Goal: Submit feedback/report problem: Submit feedback/report problem

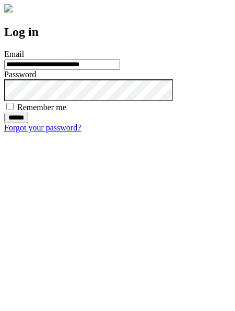
type input "**********"
click at [28, 123] on input "******" at bounding box center [16, 118] width 24 height 10
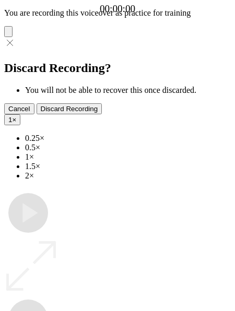
type input "**********"
